Goal: Check status: Check status

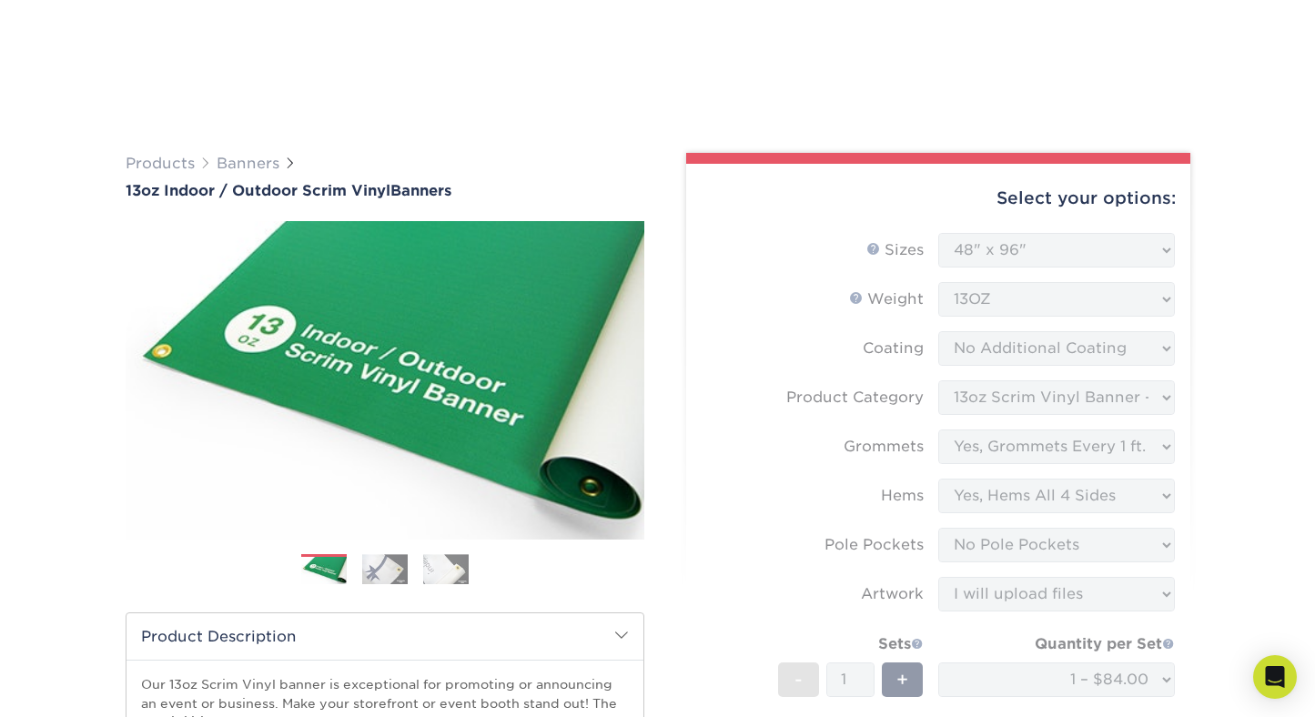
select select "48.00x96.00"
select select "bb192c35-bb20-422d-b6fe-0c7f48e5aa48"
select select "a5b9485c-574f-4e05-8672-fff987811a74"
select select "799b34bf-ff99-4291-b254-51157b744628"
select select "462c5fe9-21e9-49a0-afb4-1c6e8664fe13"
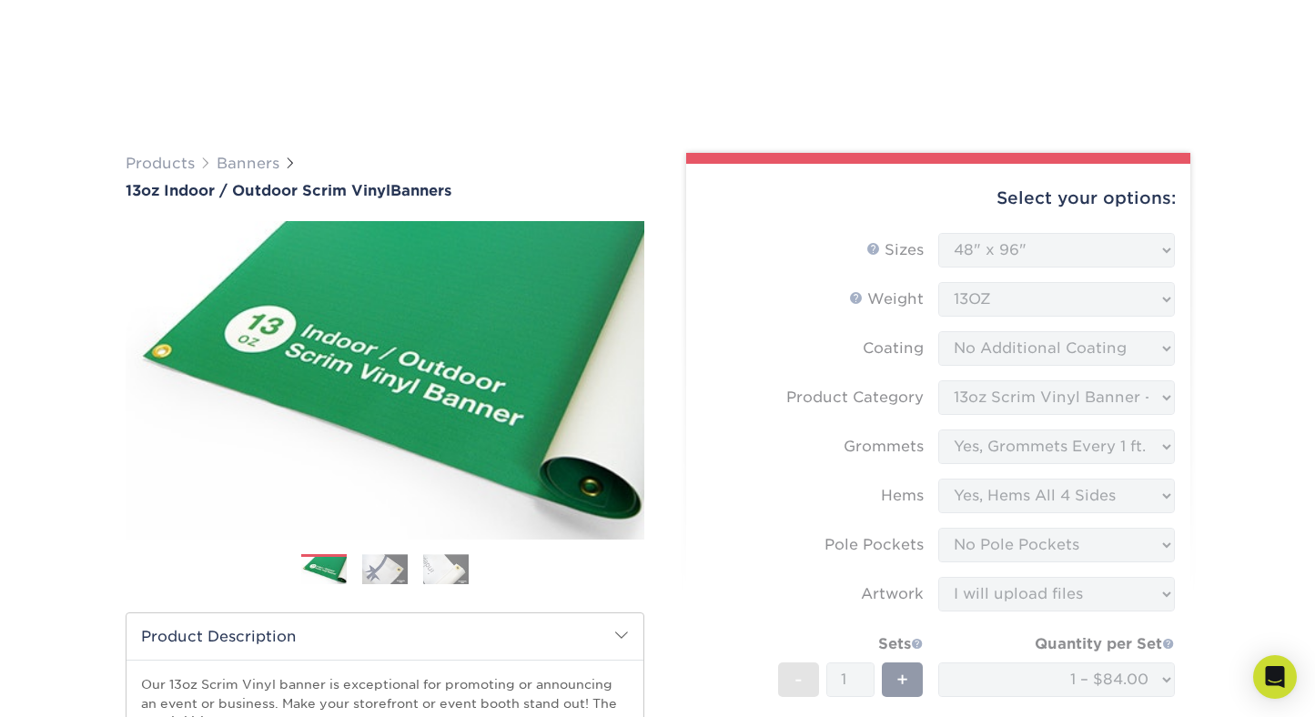
select select "upload"
select select "05365baf-160f-450b-940a-30c77613933f"
select select "87822"
select select "G4MFLATRATE"
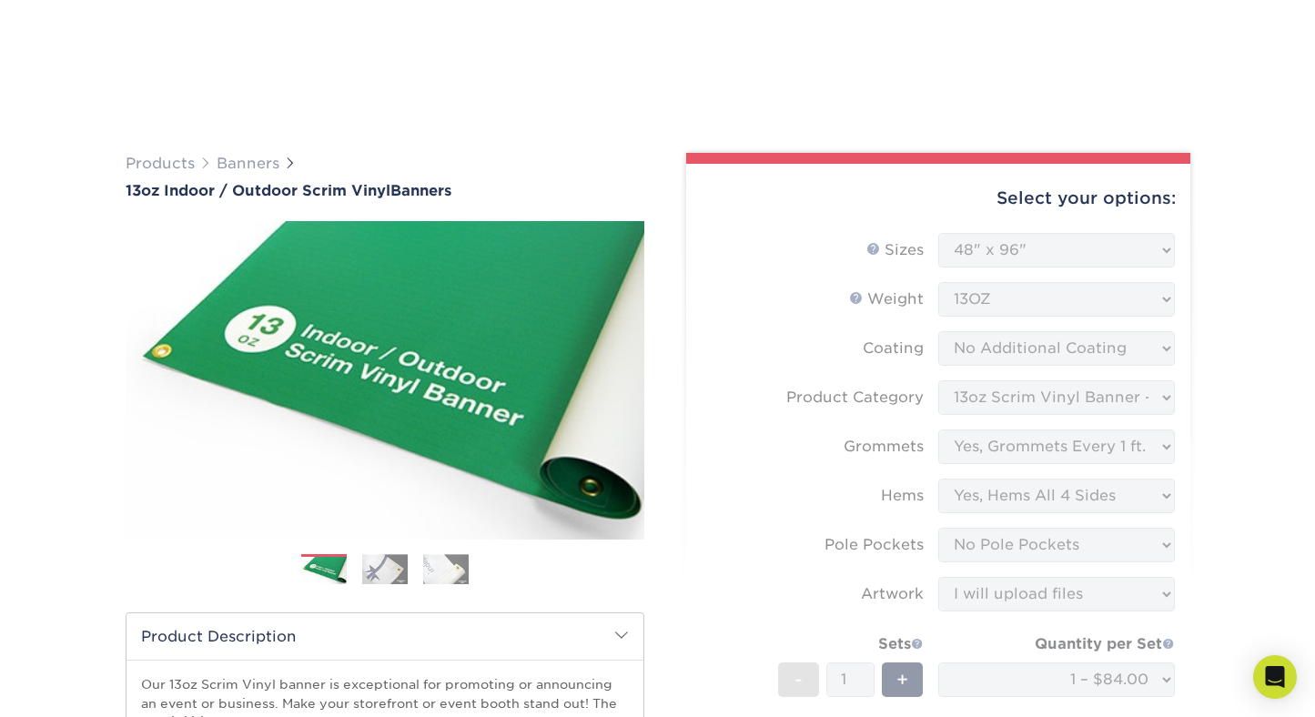
scroll to position [1061, 0]
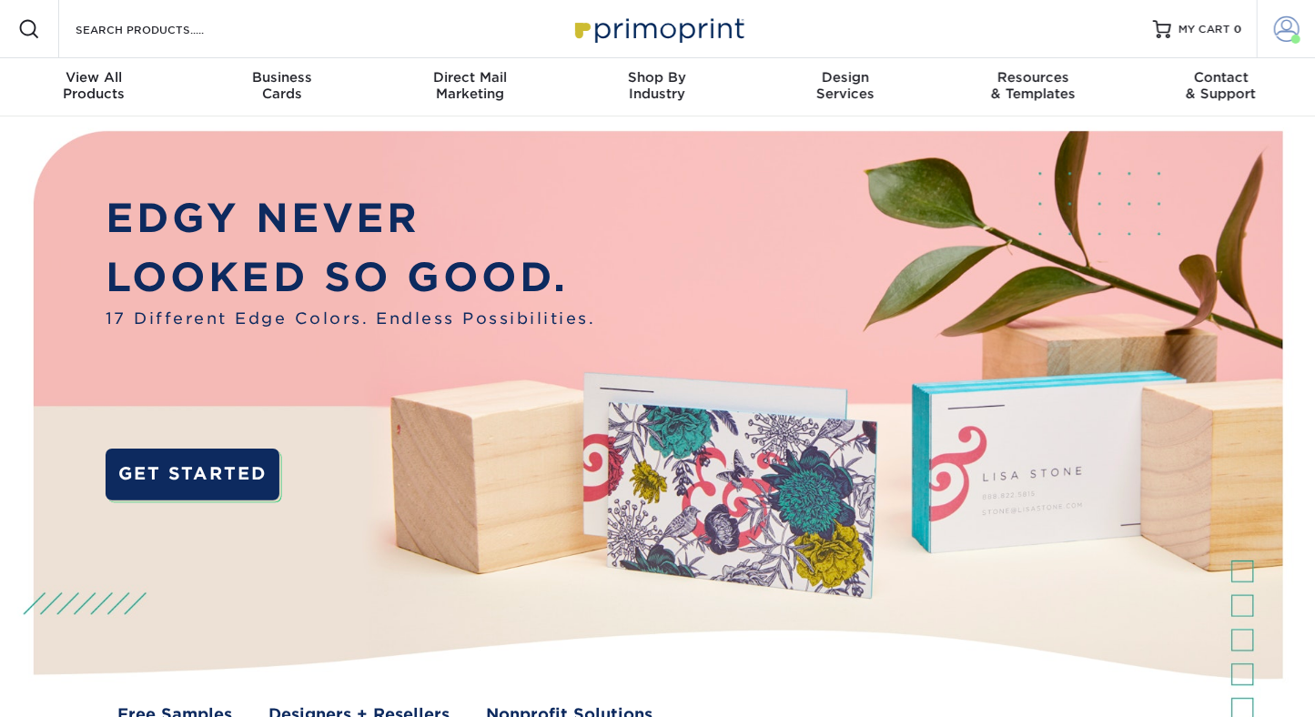
click at [1283, 29] on span at bounding box center [1286, 28] width 25 height 25
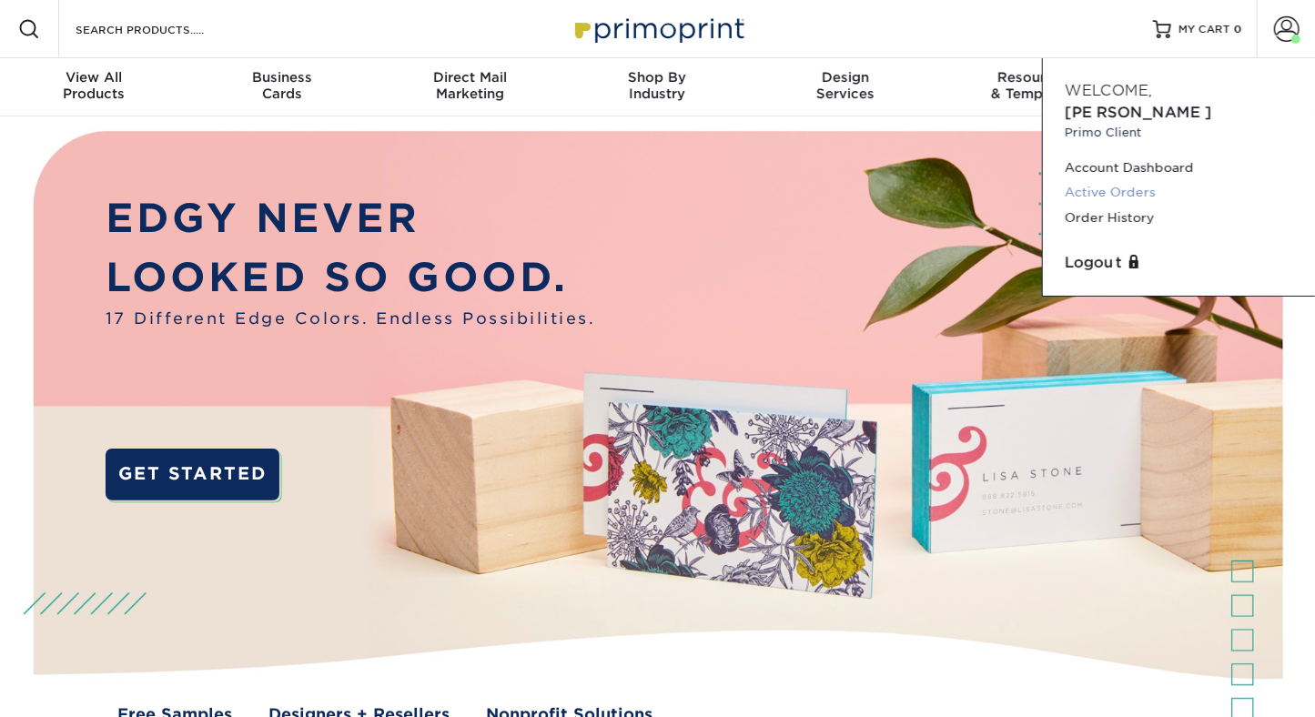
click at [1090, 180] on link "Active Orders" at bounding box center [1179, 192] width 228 height 25
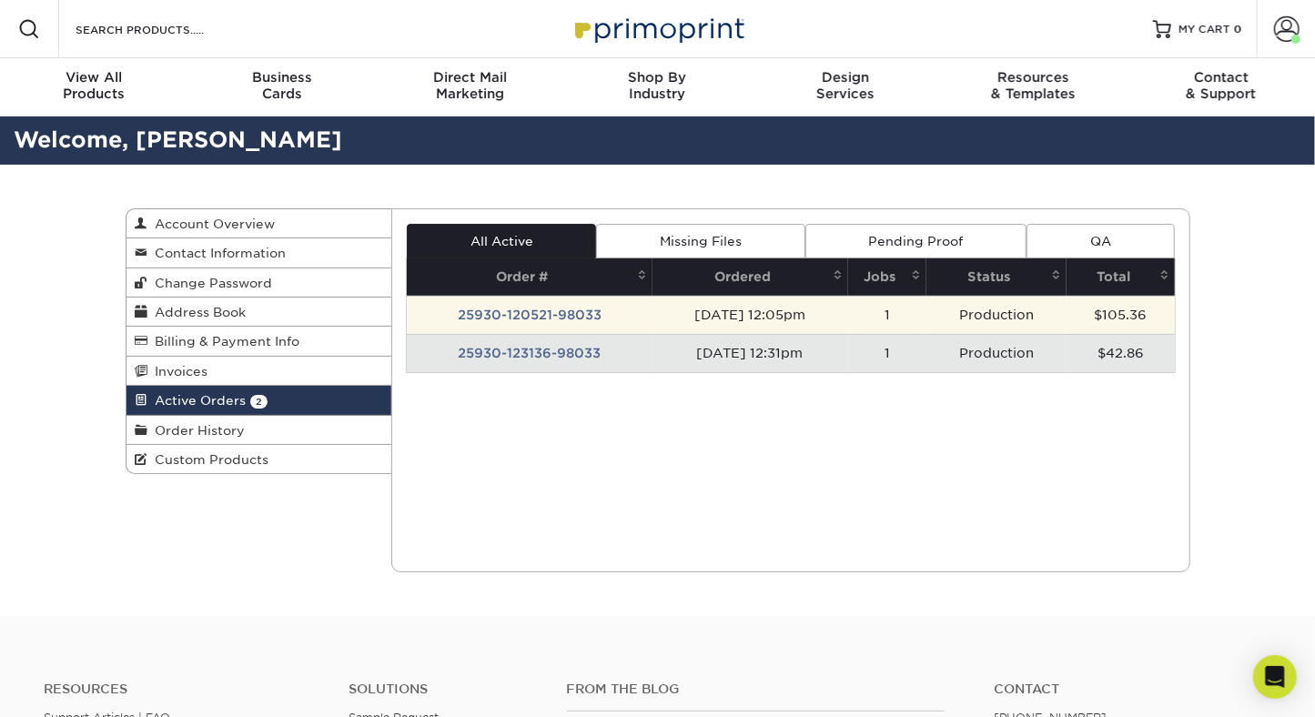
click at [512, 312] on td "25930-120521-98033" at bounding box center [530, 315] width 246 height 38
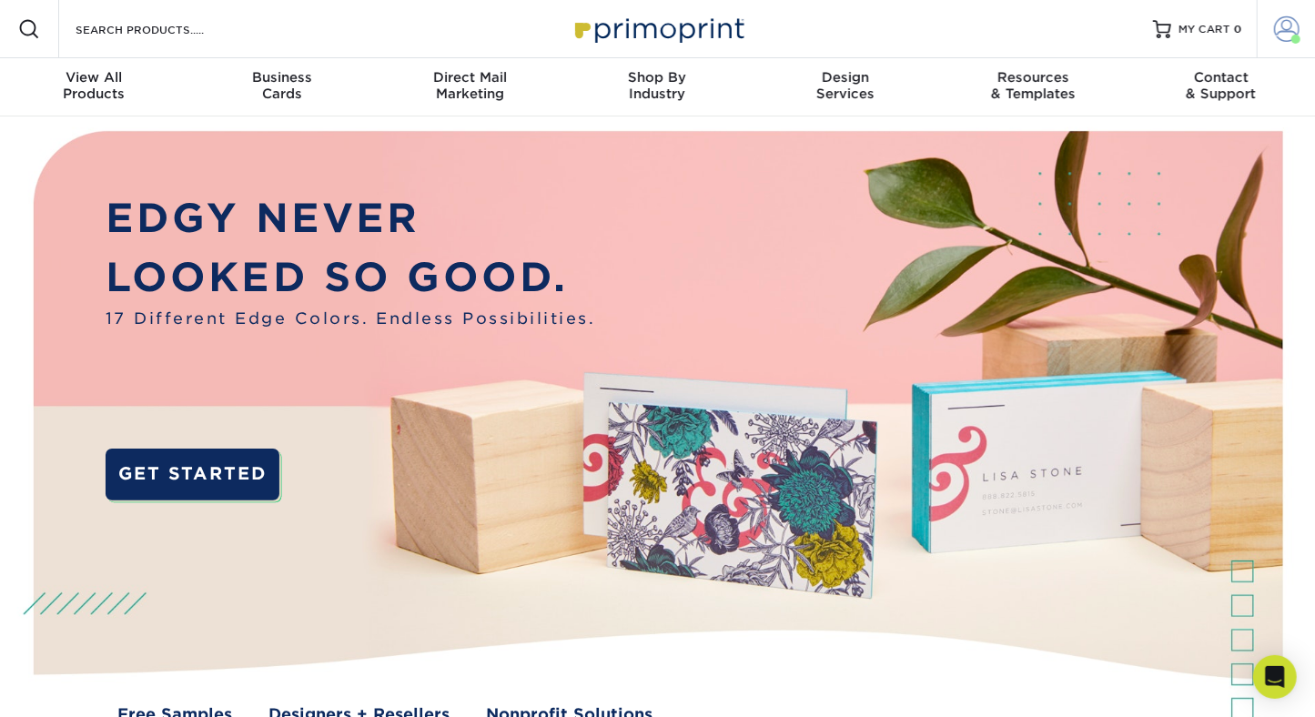
click at [1293, 22] on span at bounding box center [1286, 28] width 25 height 25
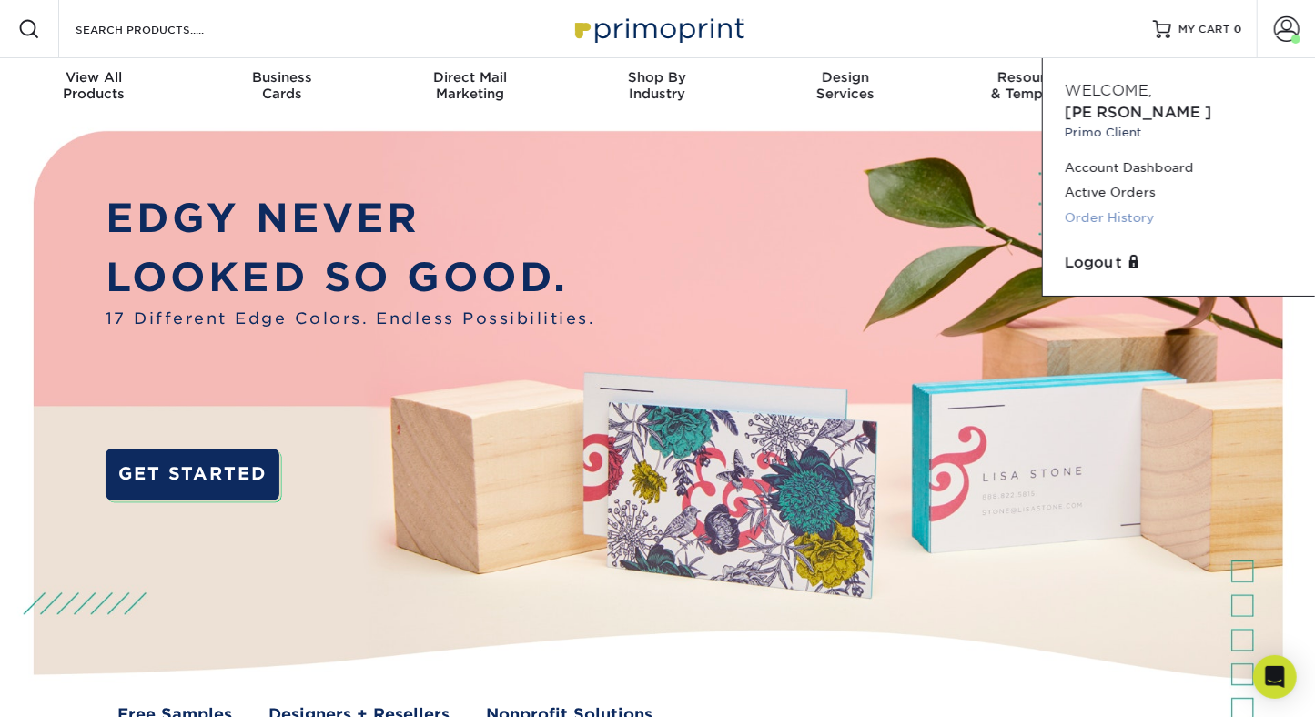
click at [1108, 206] on link "Order History" at bounding box center [1179, 218] width 228 height 25
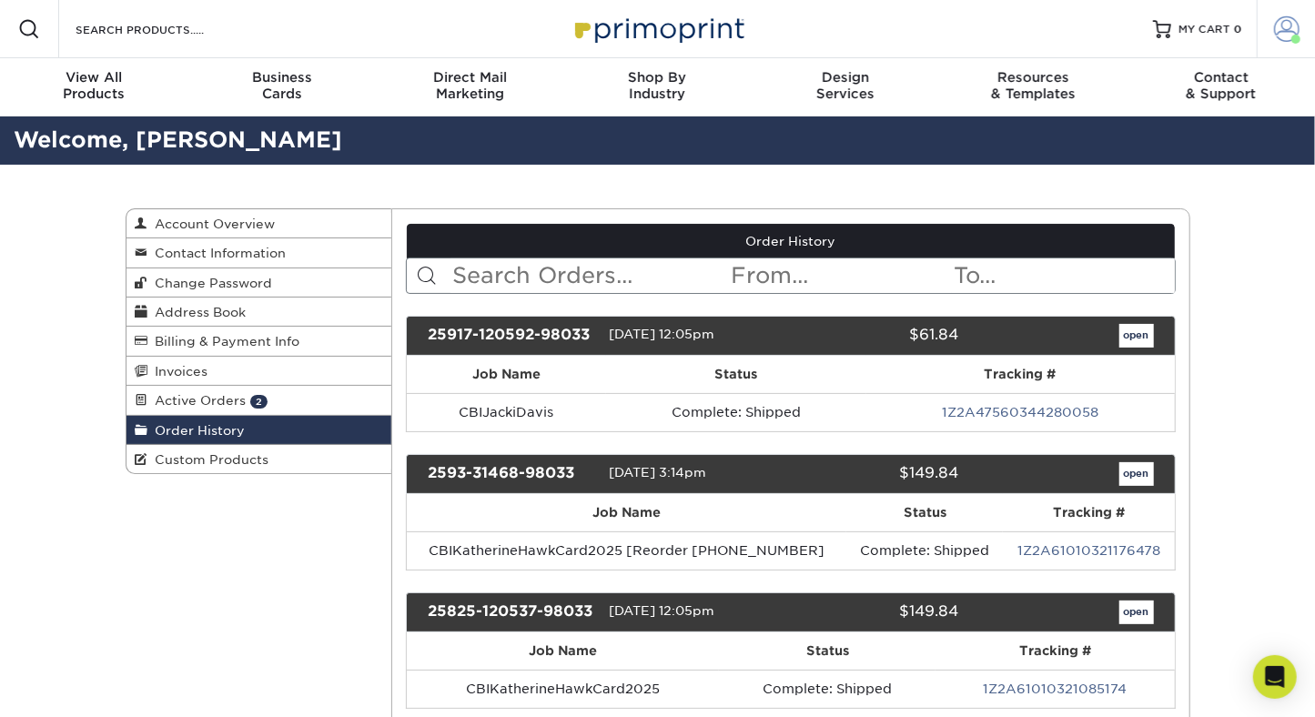
click at [1285, 27] on span at bounding box center [1286, 28] width 25 height 25
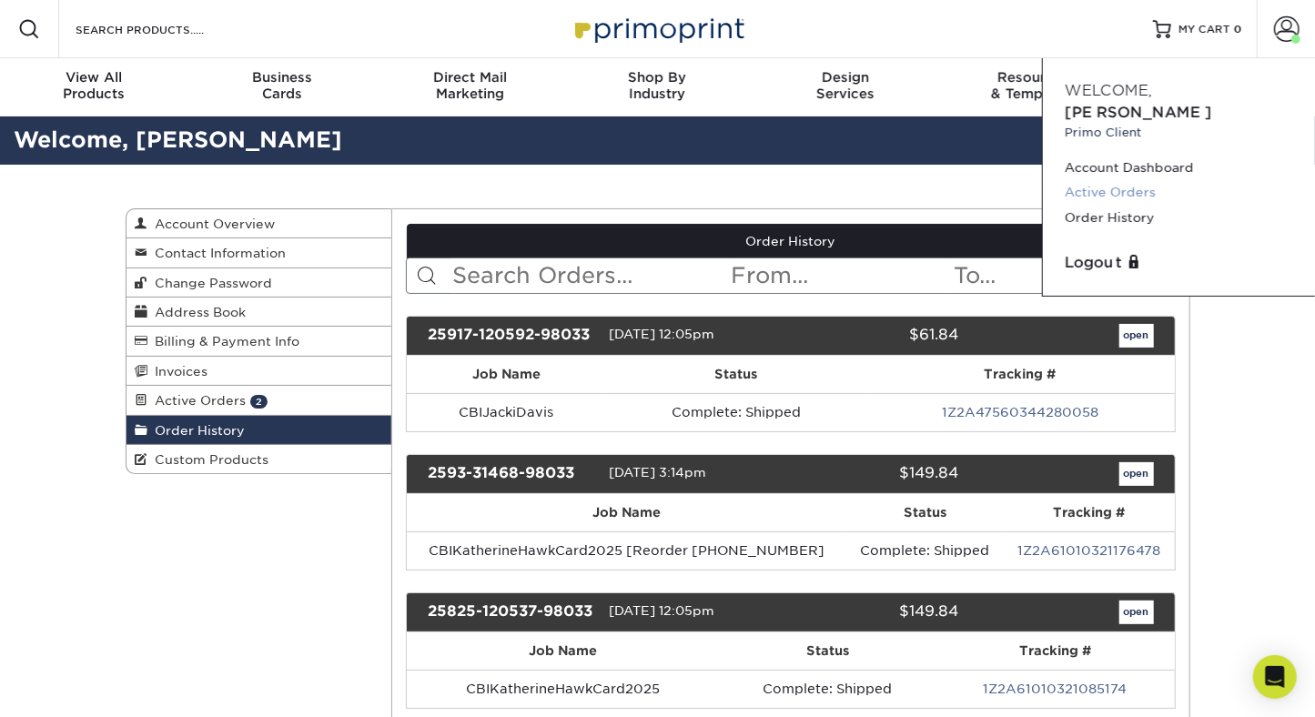
click at [1090, 180] on link "Active Orders" at bounding box center [1179, 192] width 228 height 25
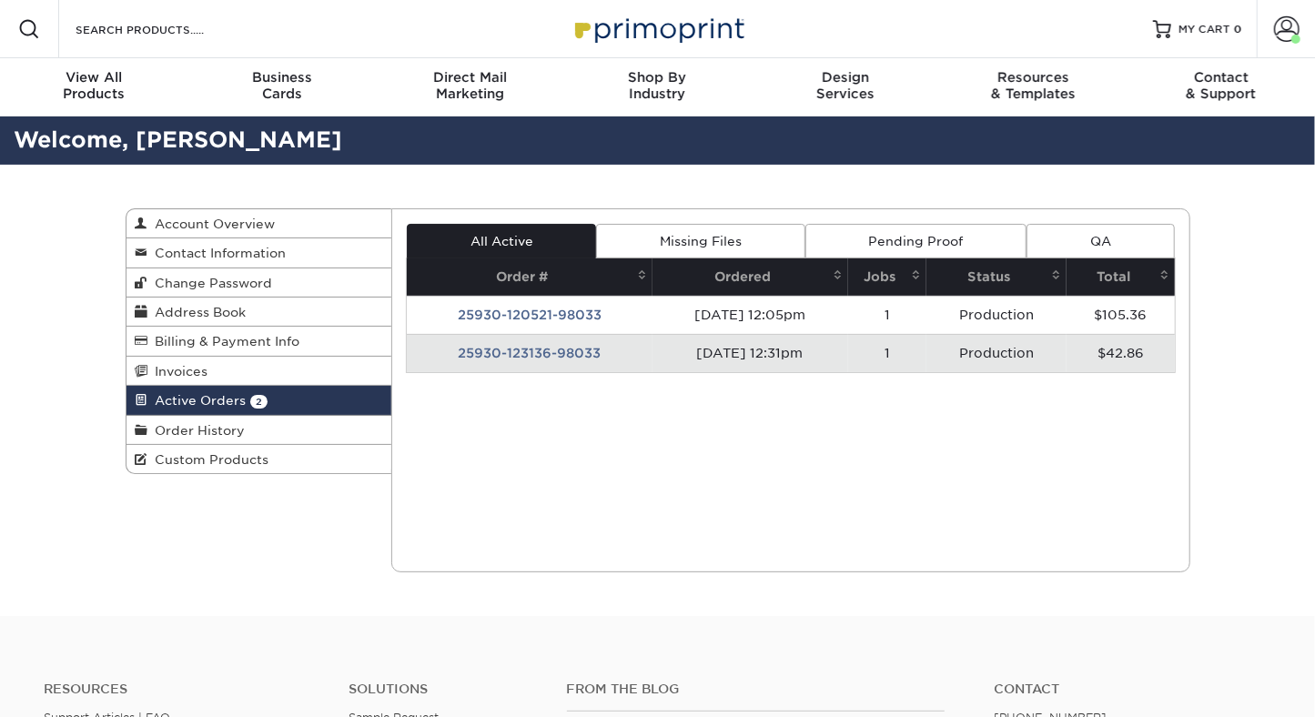
click at [496, 350] on td "25930-123136-98033" at bounding box center [530, 353] width 246 height 38
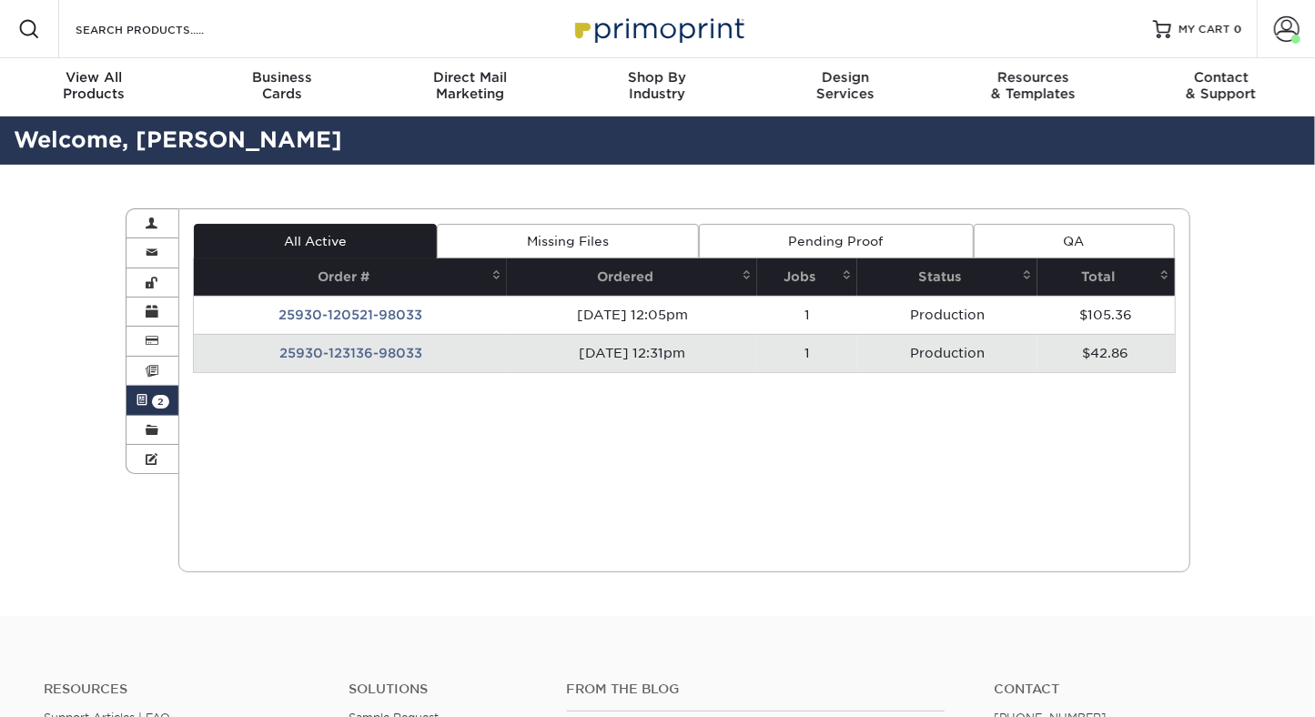
click at [367, 350] on td "25930-123136-98033" at bounding box center [350, 353] width 313 height 38
